Goal: Book appointment/travel/reservation

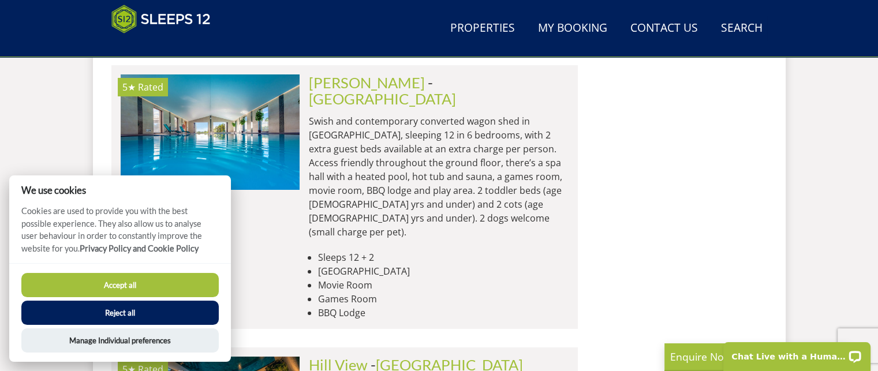
click at [170, 282] on button "Accept all" at bounding box center [119, 285] width 197 height 24
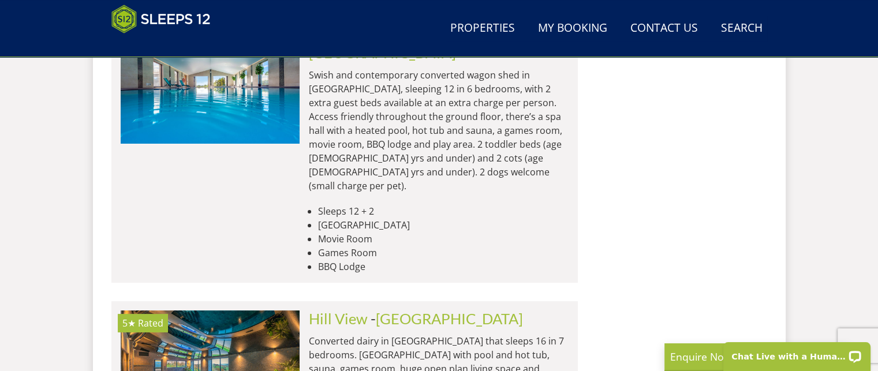
scroll to position [4560, 0]
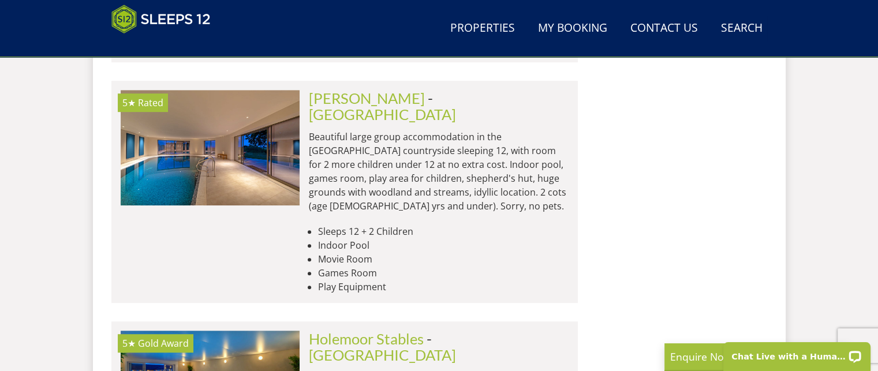
scroll to position [4926, 0]
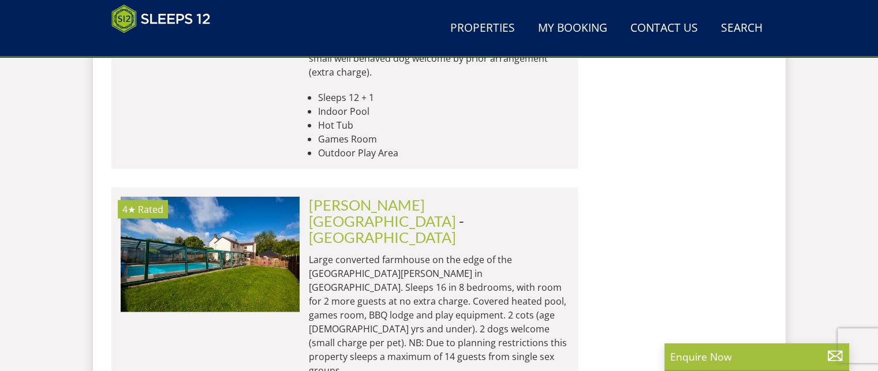
scroll to position [7120, 0]
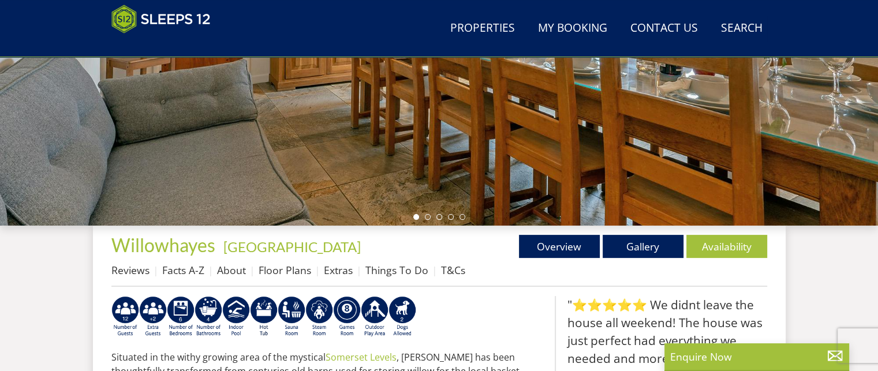
scroll to position [289, 0]
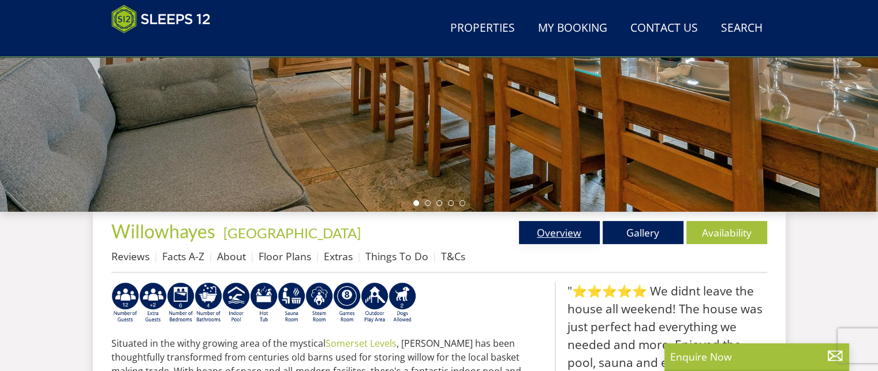
click at [558, 230] on link "Overview" at bounding box center [559, 232] width 81 height 23
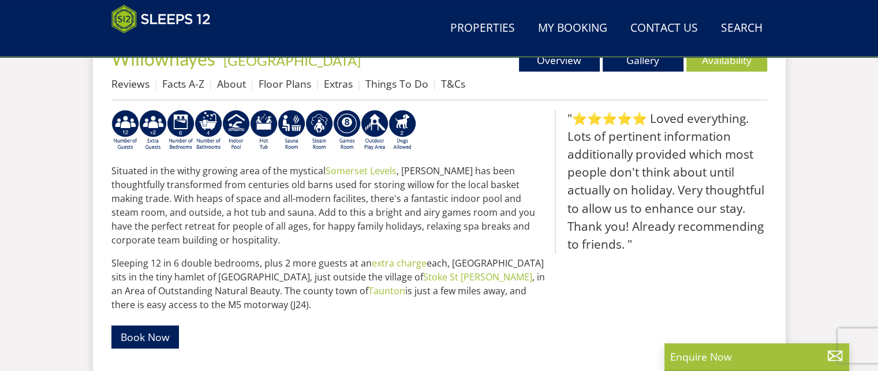
scroll to position [462, 0]
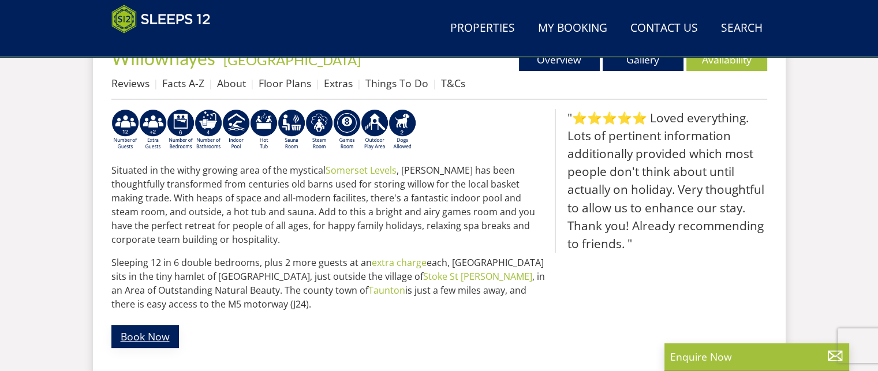
click at [158, 337] on link "Book Now" at bounding box center [145, 336] width 68 height 23
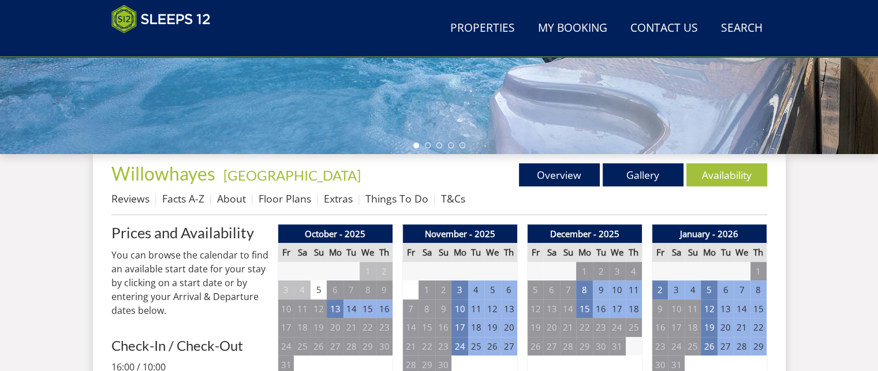
scroll to position [404, 0]
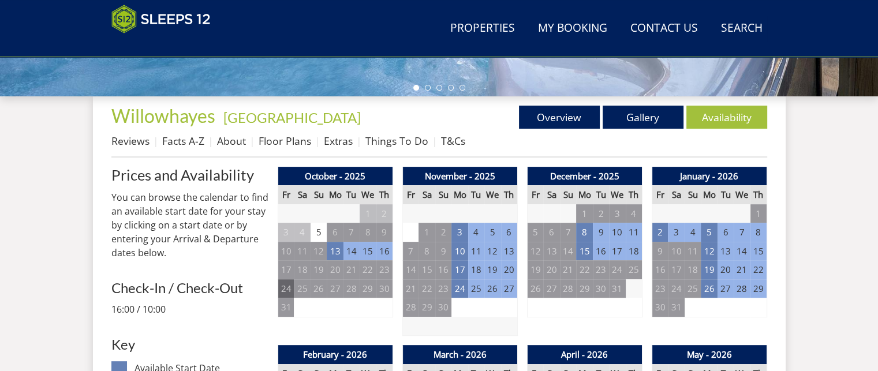
click at [285, 283] on td "24" at bounding box center [286, 288] width 16 height 19
